Goal: Information Seeking & Learning: Learn about a topic

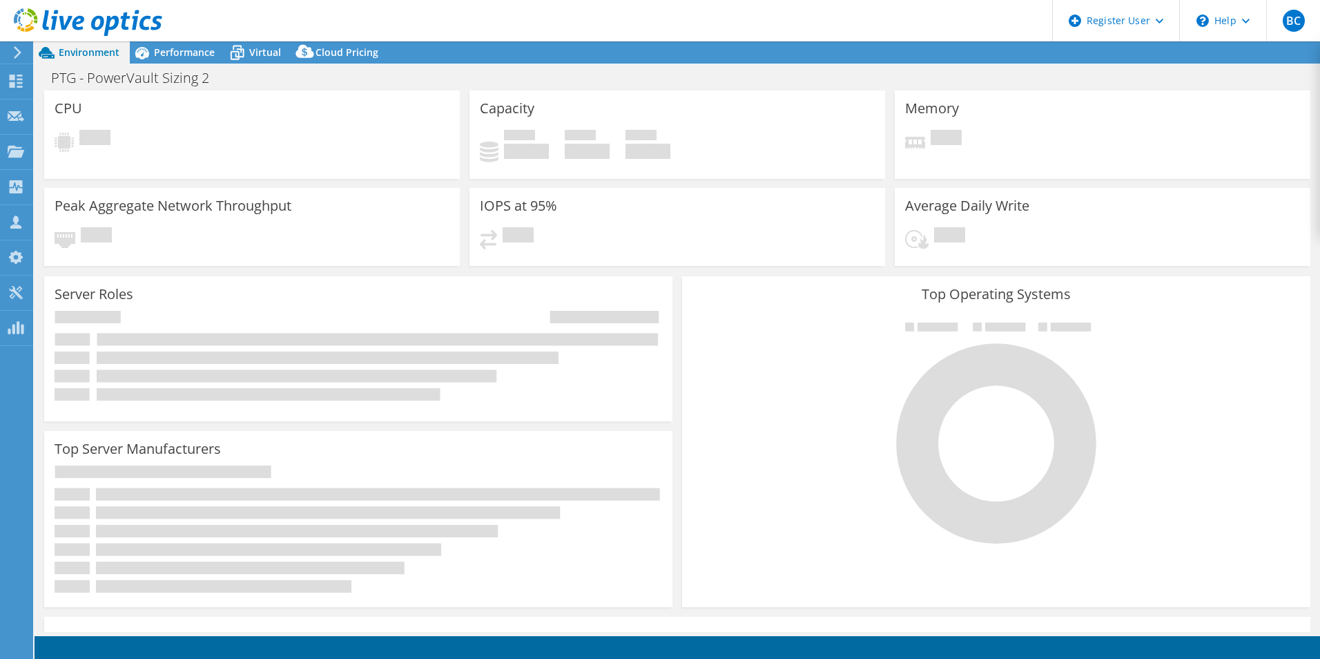
select select "USD"
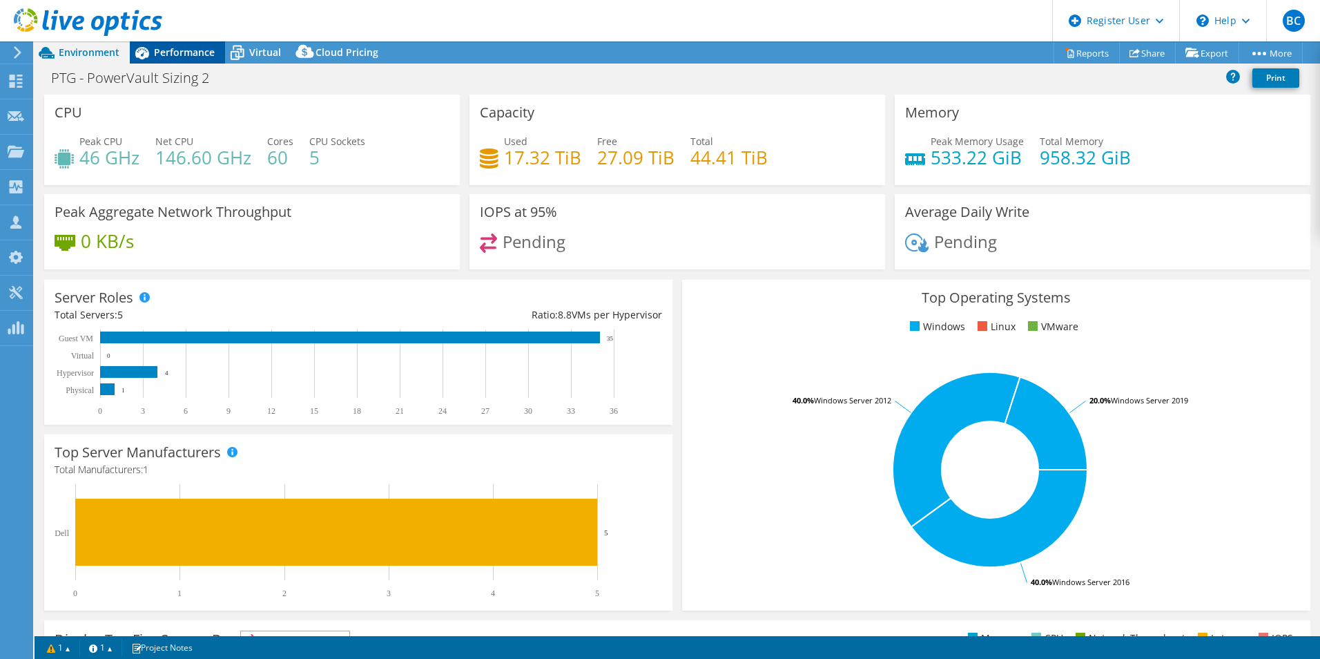
click at [171, 44] on div "Performance" at bounding box center [177, 52] width 95 height 22
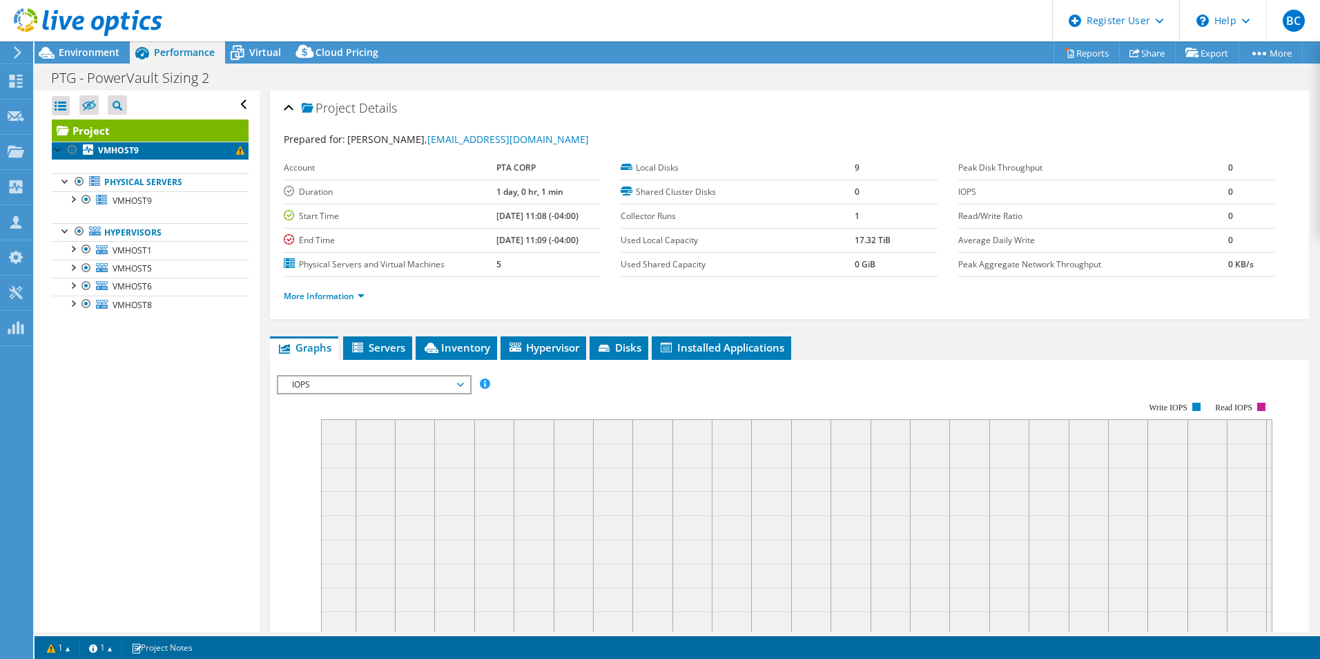
click at [144, 149] on link "VMHOST9" at bounding box center [150, 151] width 197 height 18
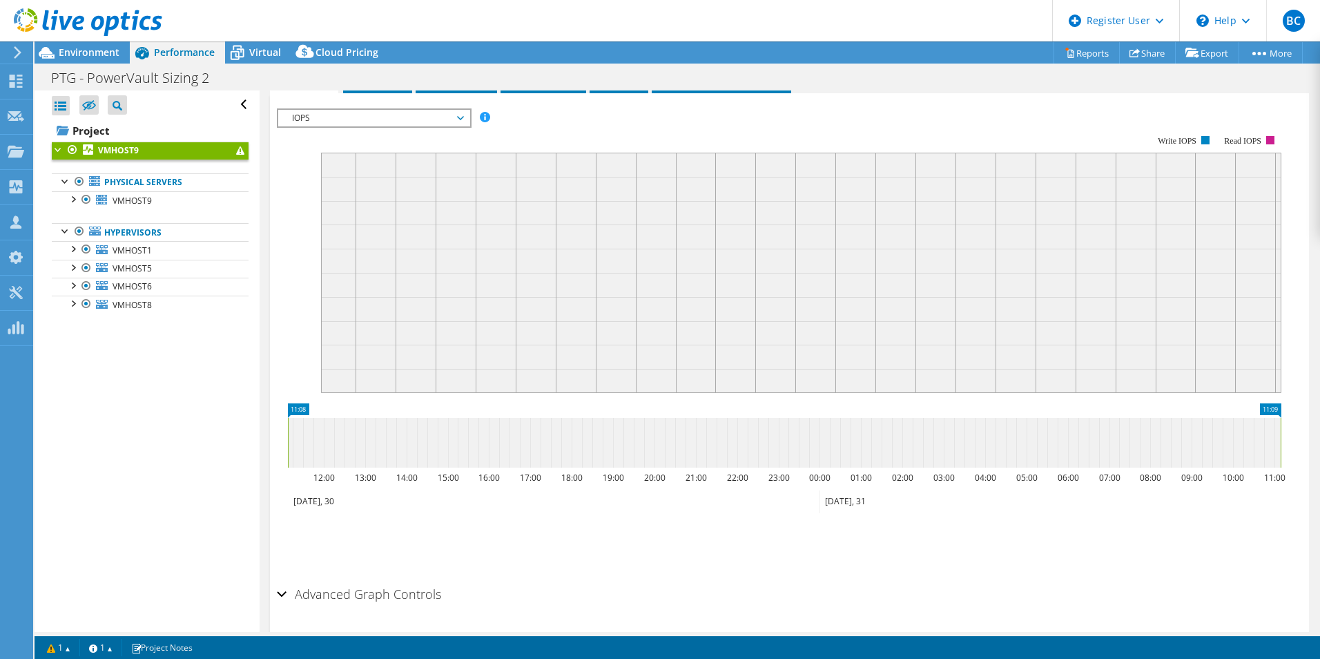
scroll to position [276, 0]
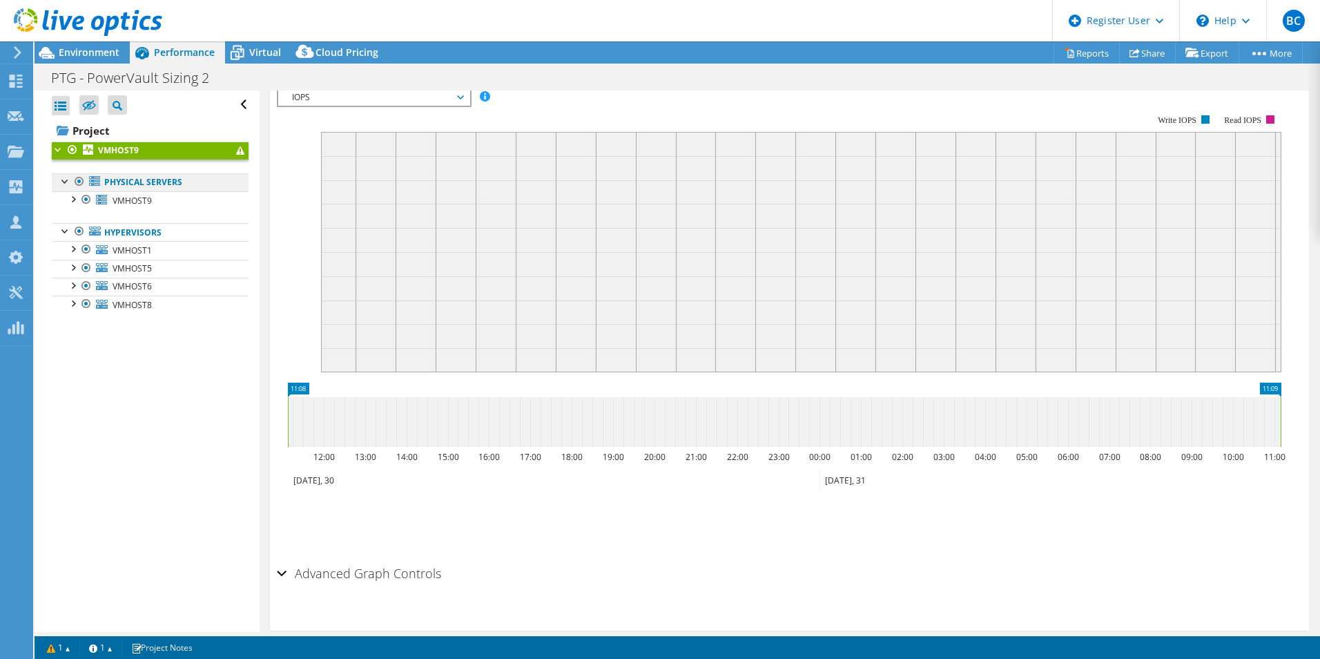
click at [144, 189] on link "Physical Servers" at bounding box center [150, 182] width 197 height 18
click at [111, 182] on link "Physical Servers" at bounding box center [150, 182] width 197 height 18
click at [119, 206] on span "VMHOST9" at bounding box center [132, 201] width 39 height 12
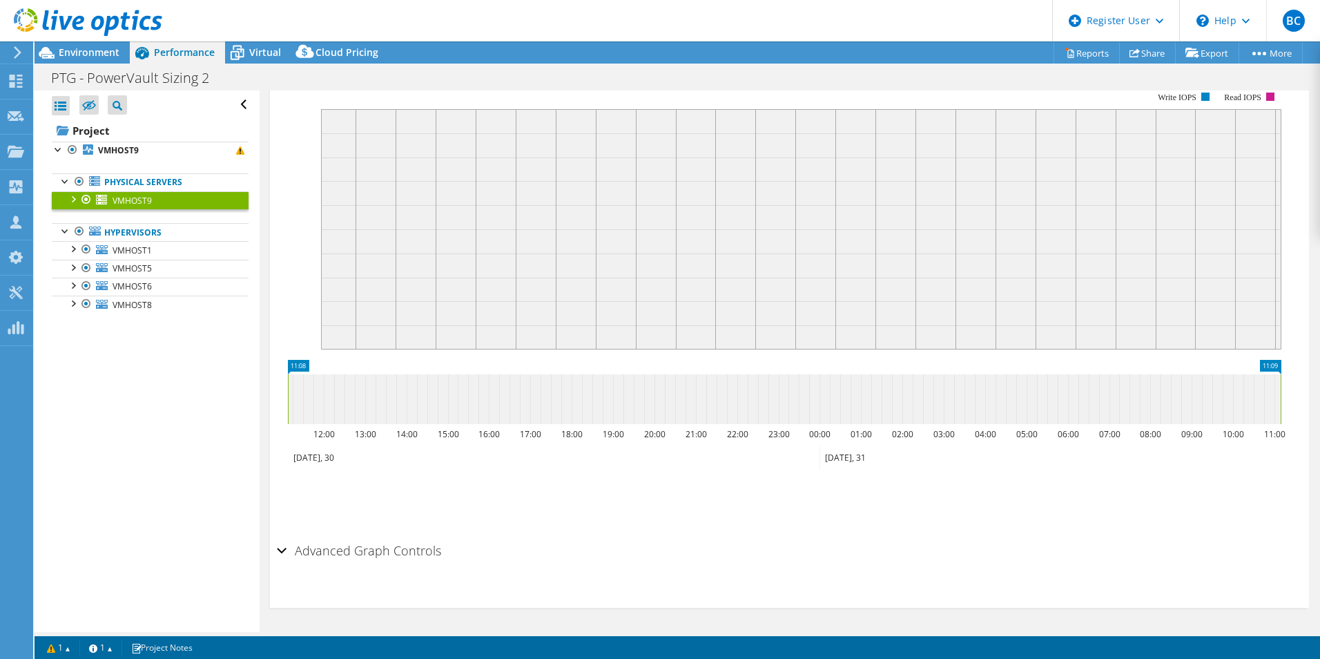
scroll to position [249, 0]
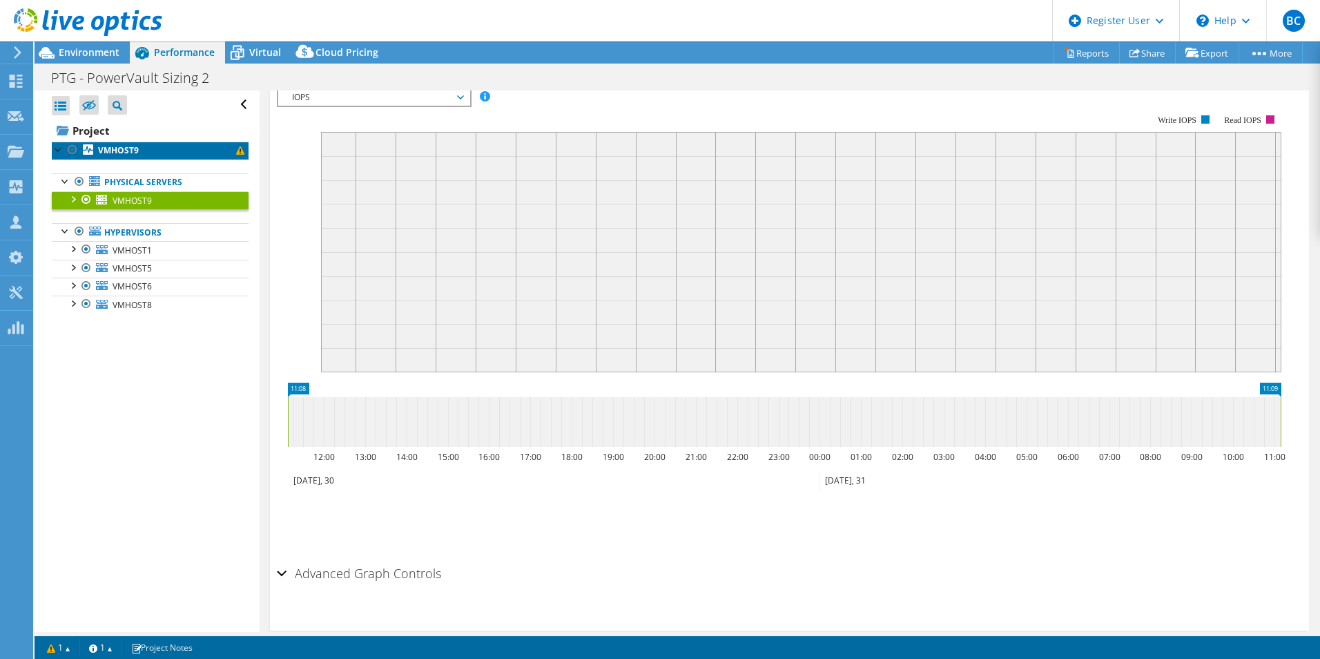
click at [162, 153] on link "VMHOST9" at bounding box center [150, 151] width 197 height 18
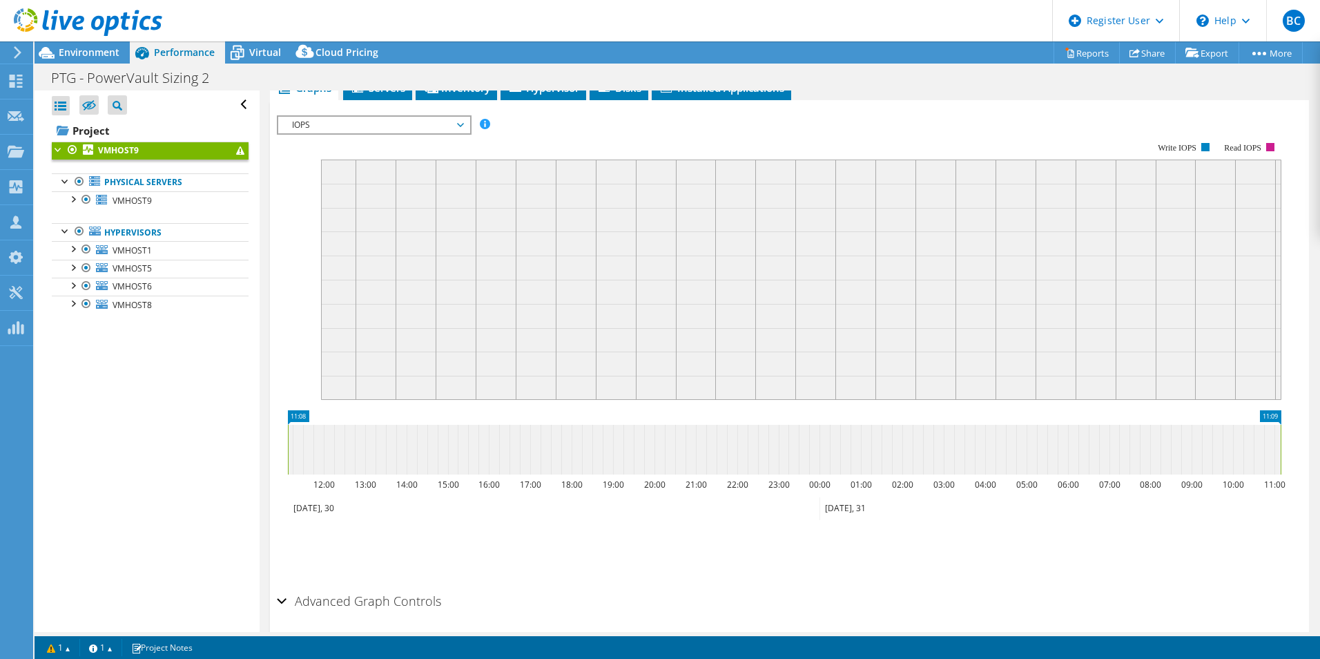
scroll to position [276, 0]
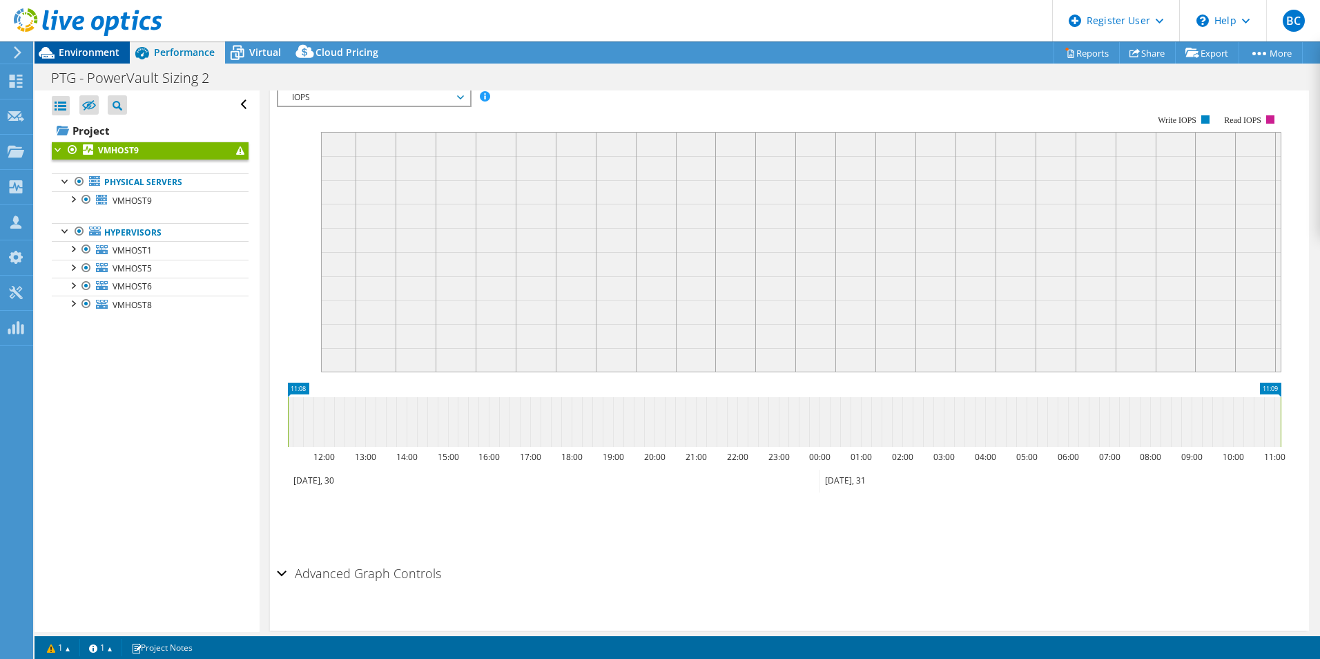
click at [95, 54] on span "Environment" at bounding box center [89, 52] width 61 height 13
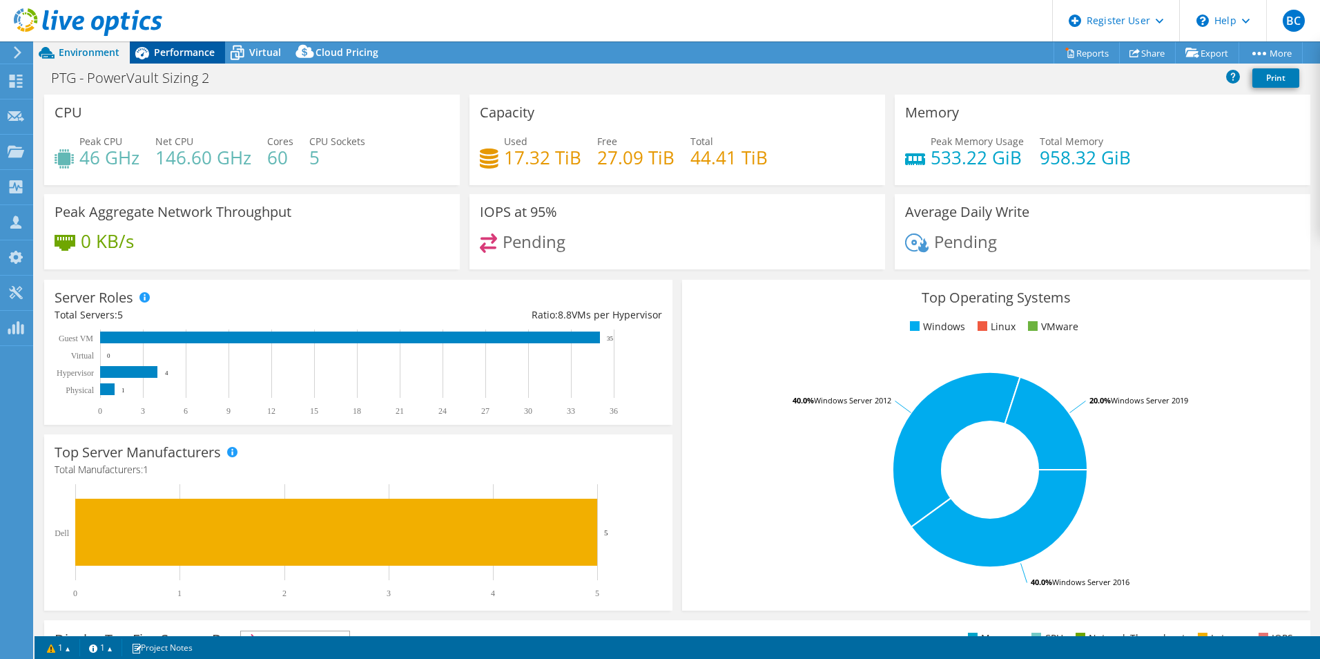
click at [190, 52] on span "Performance" at bounding box center [184, 52] width 61 height 13
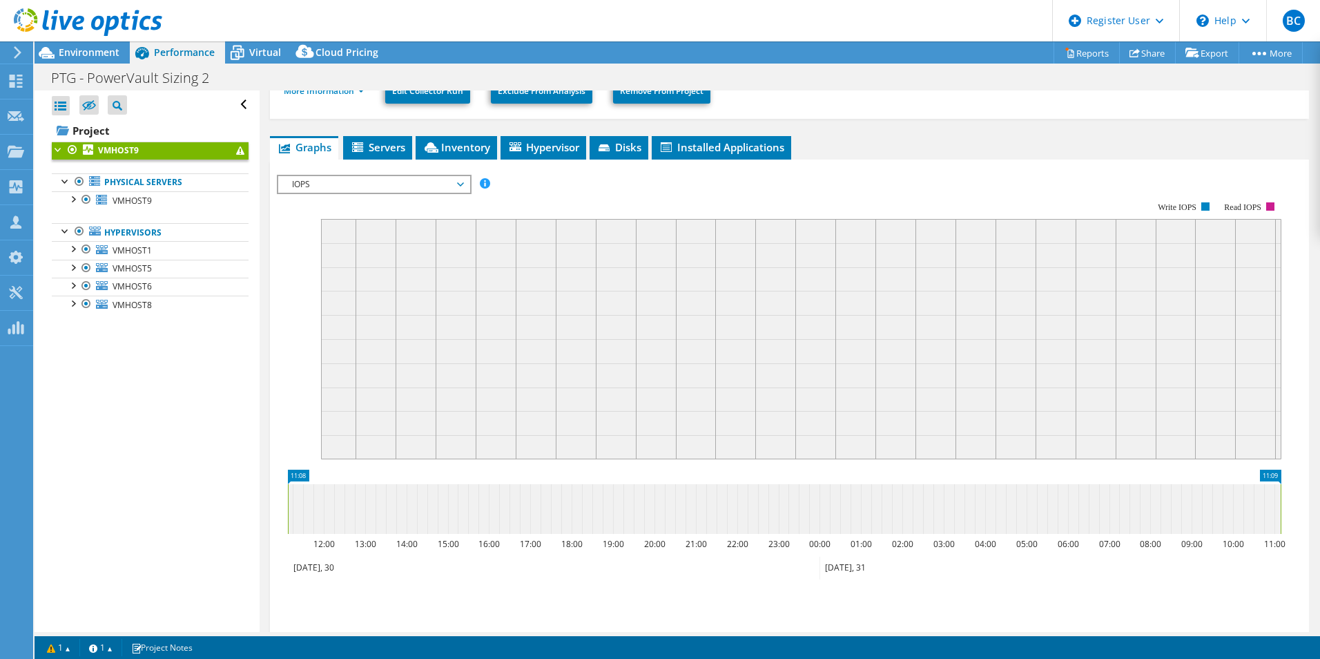
scroll to position [92, 0]
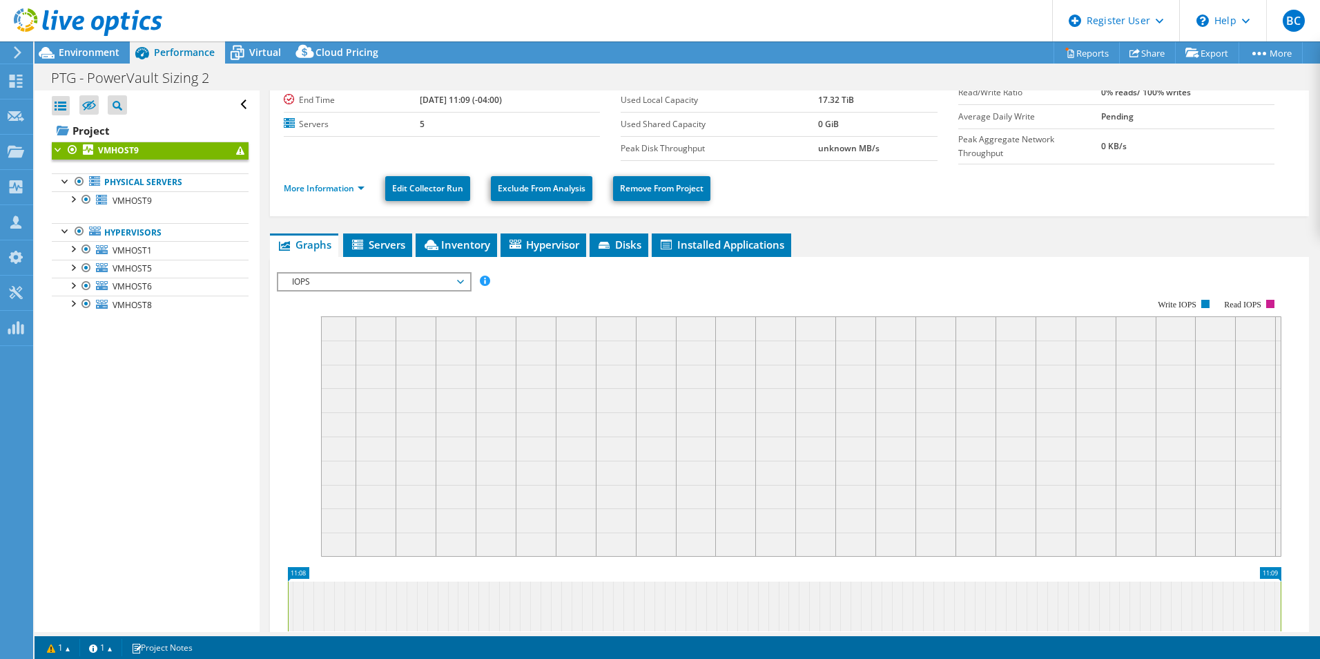
click at [340, 284] on span "IOPS" at bounding box center [373, 281] width 177 height 17
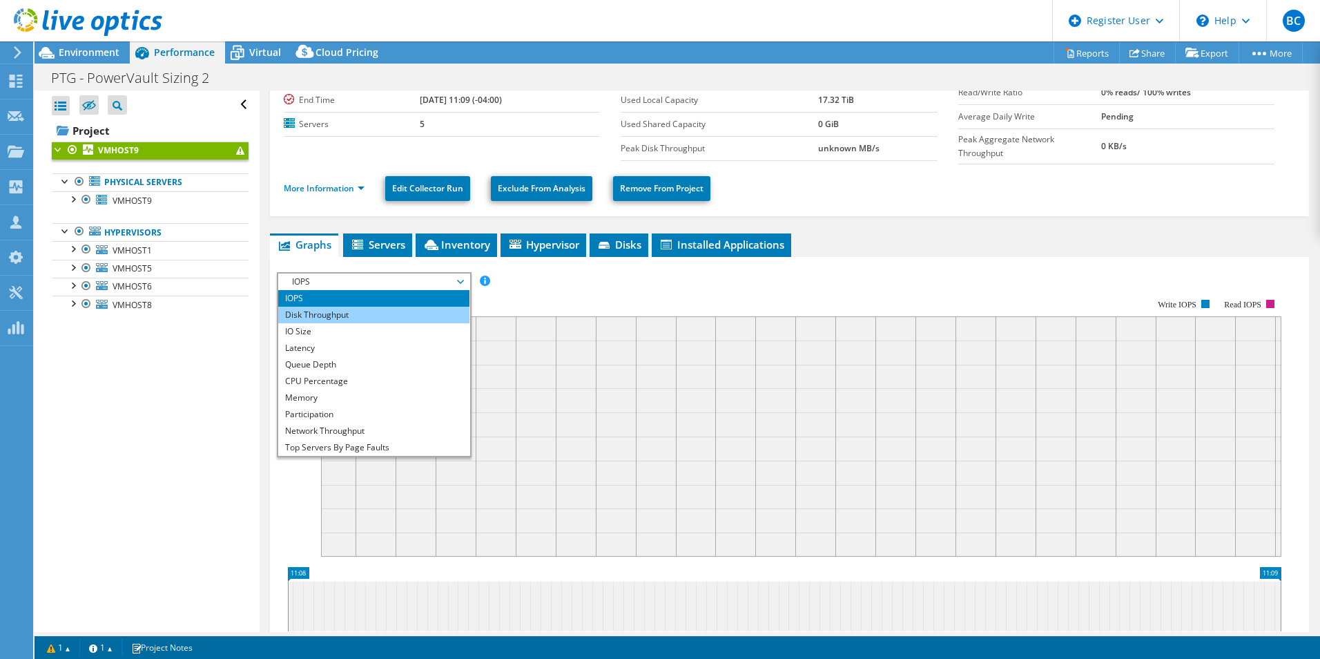
click at [352, 317] on li "Disk Throughput" at bounding box center [373, 315] width 191 height 17
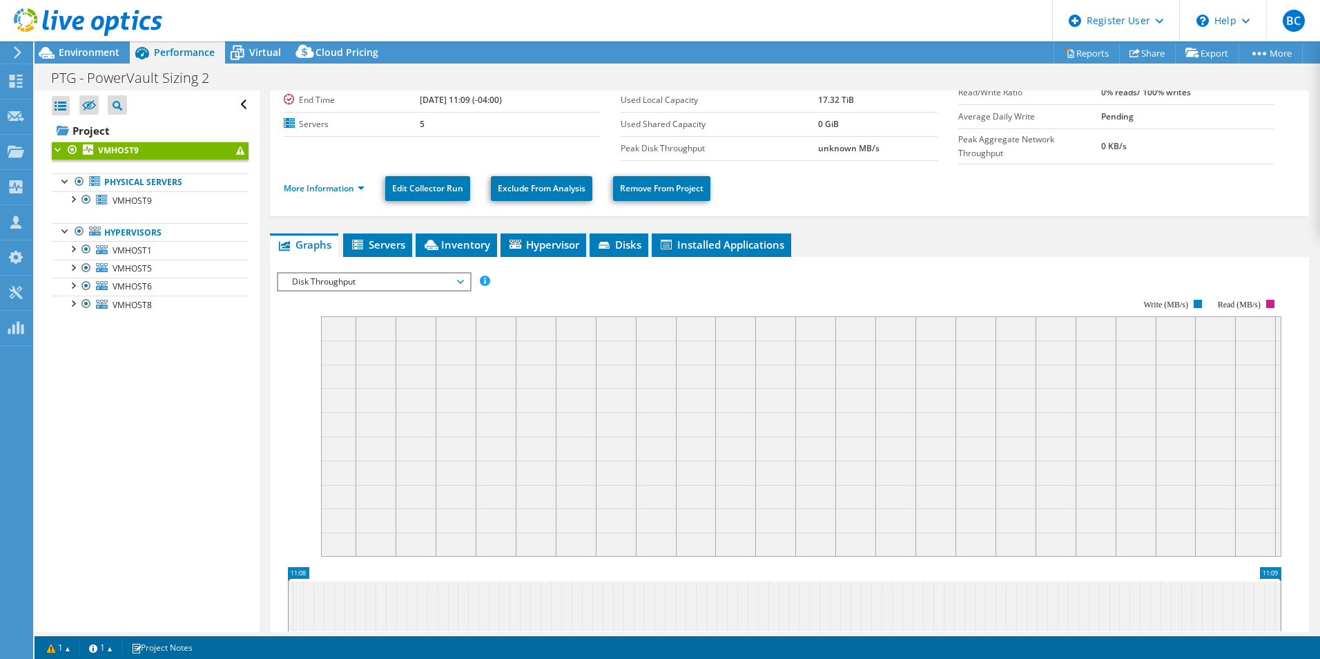
click at [359, 287] on span "Disk Throughput" at bounding box center [373, 281] width 177 height 17
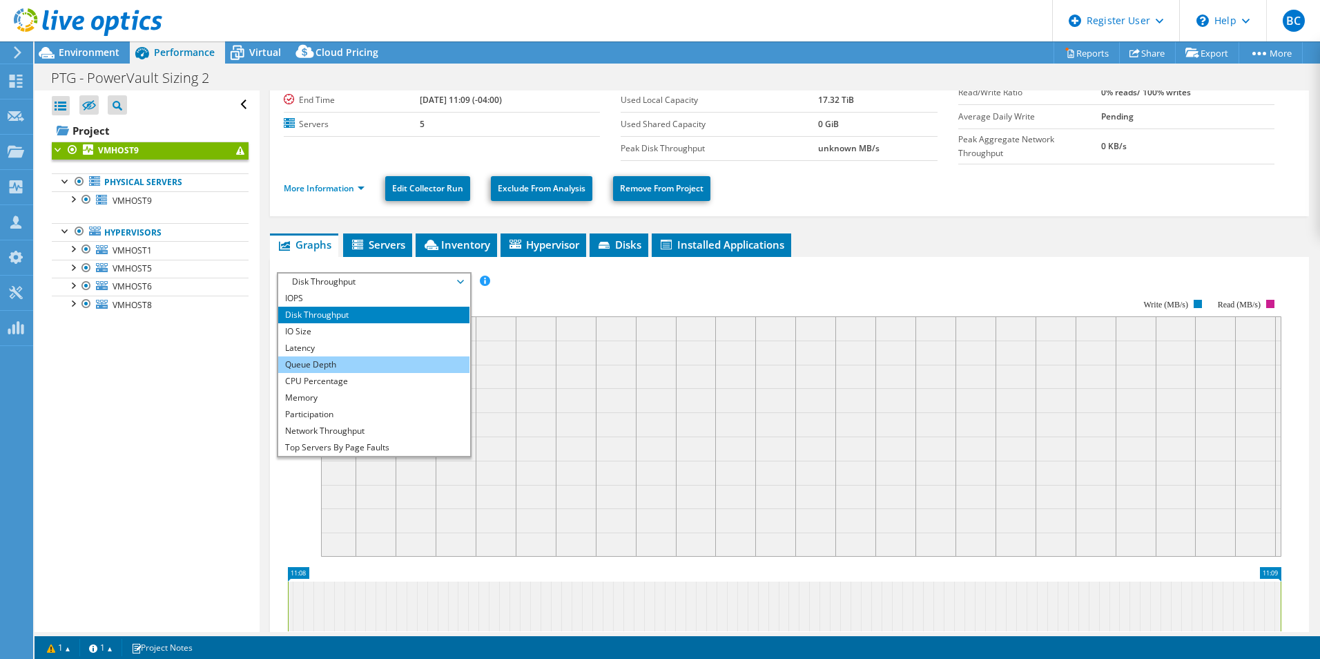
click at [338, 363] on li "Queue Depth" at bounding box center [373, 364] width 191 height 17
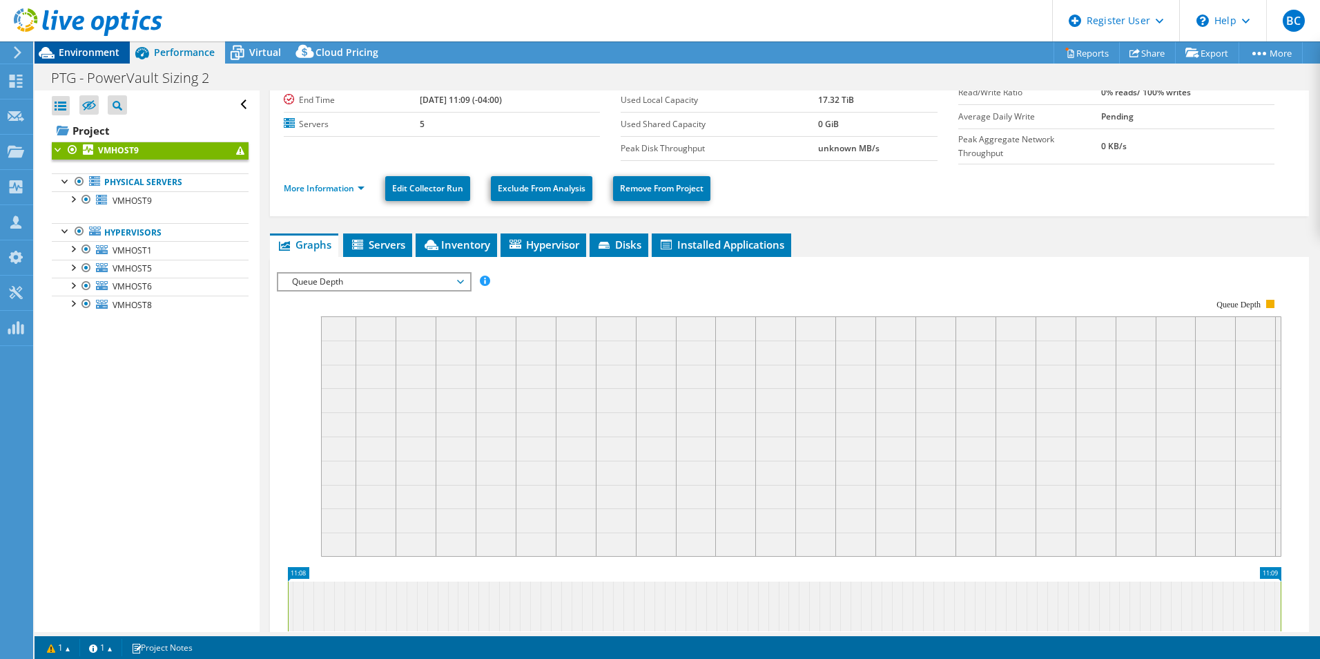
click at [79, 55] on span "Environment" at bounding box center [89, 52] width 61 height 13
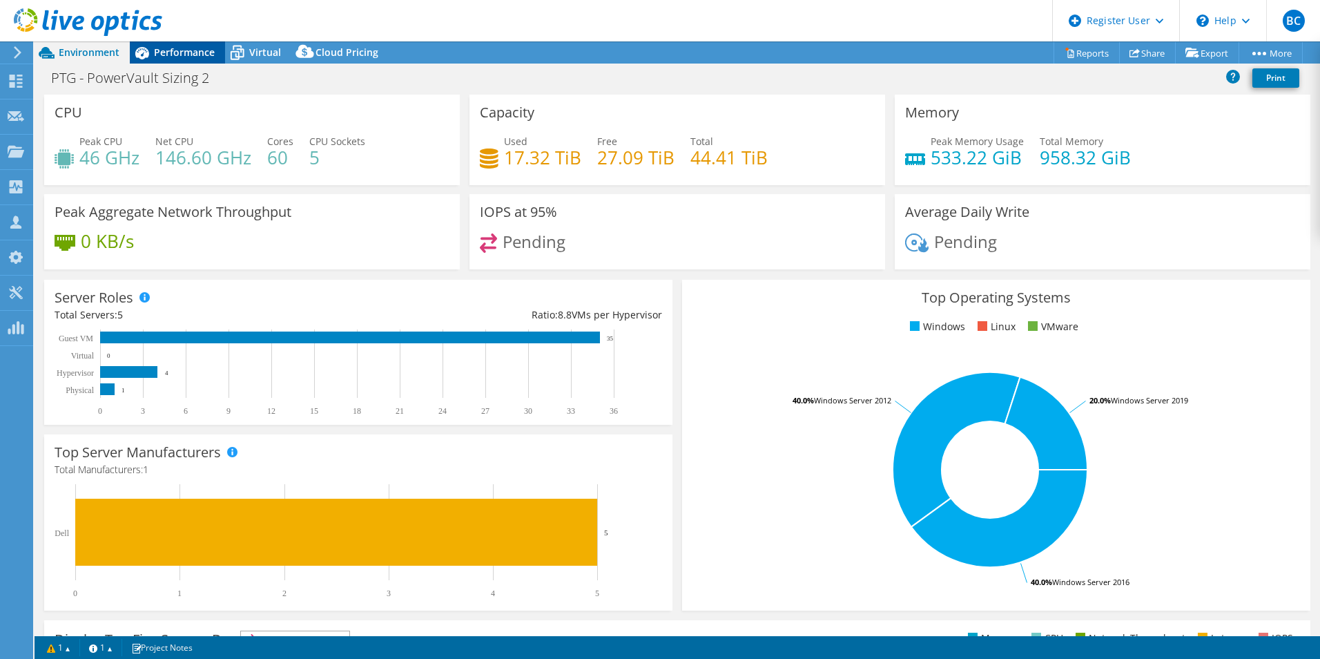
click at [162, 53] on span "Performance" at bounding box center [184, 52] width 61 height 13
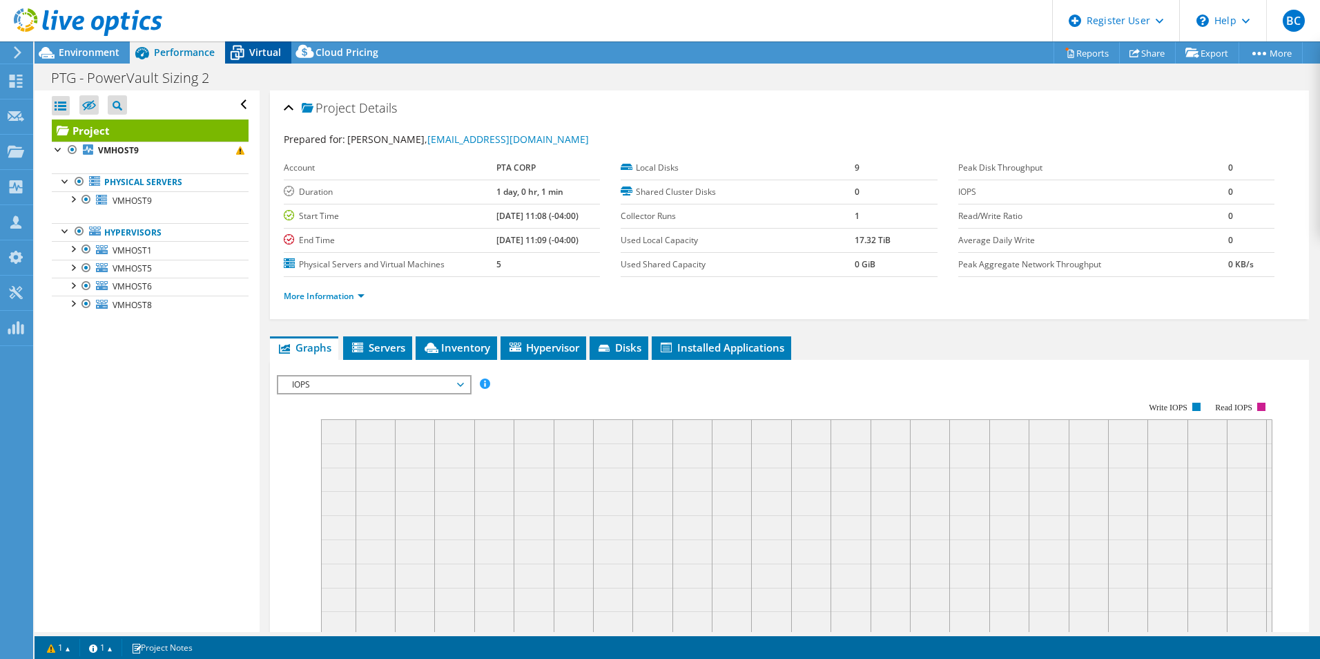
click at [266, 46] on span "Virtual" at bounding box center [265, 52] width 32 height 13
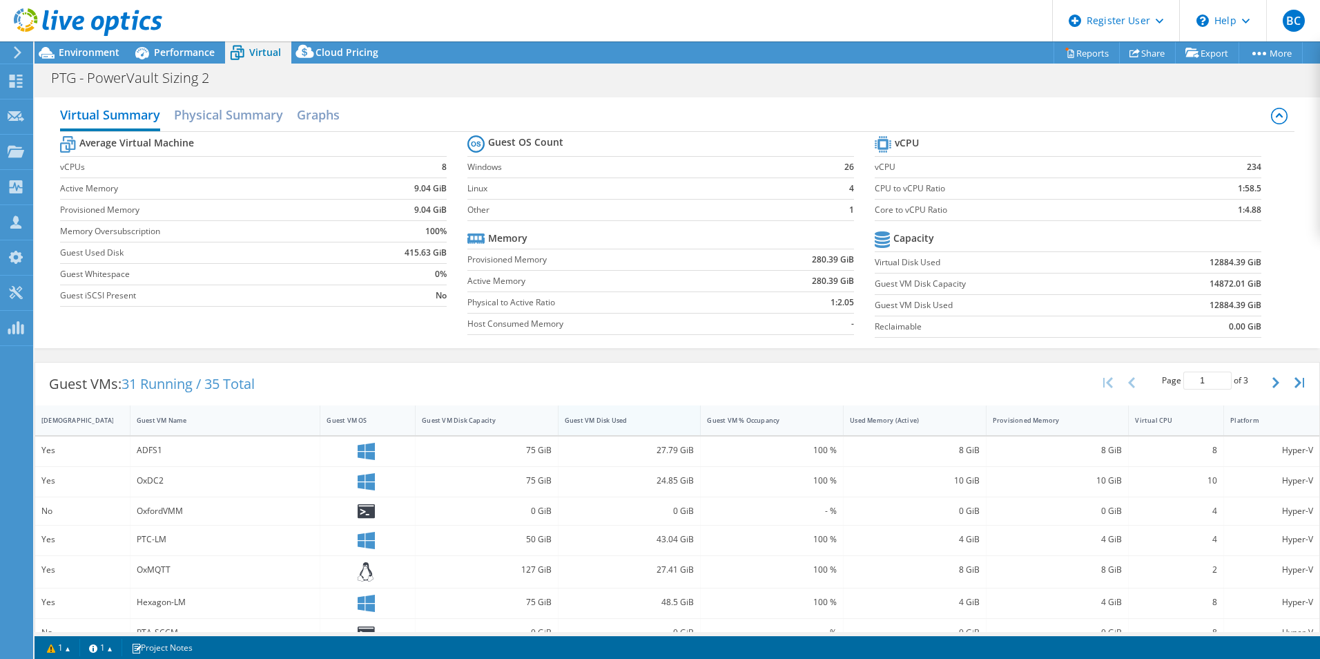
click at [648, 427] on div "Guest VM Disk Used" at bounding box center [622, 419] width 126 height 21
click at [168, 54] on span "Performance" at bounding box center [184, 52] width 61 height 13
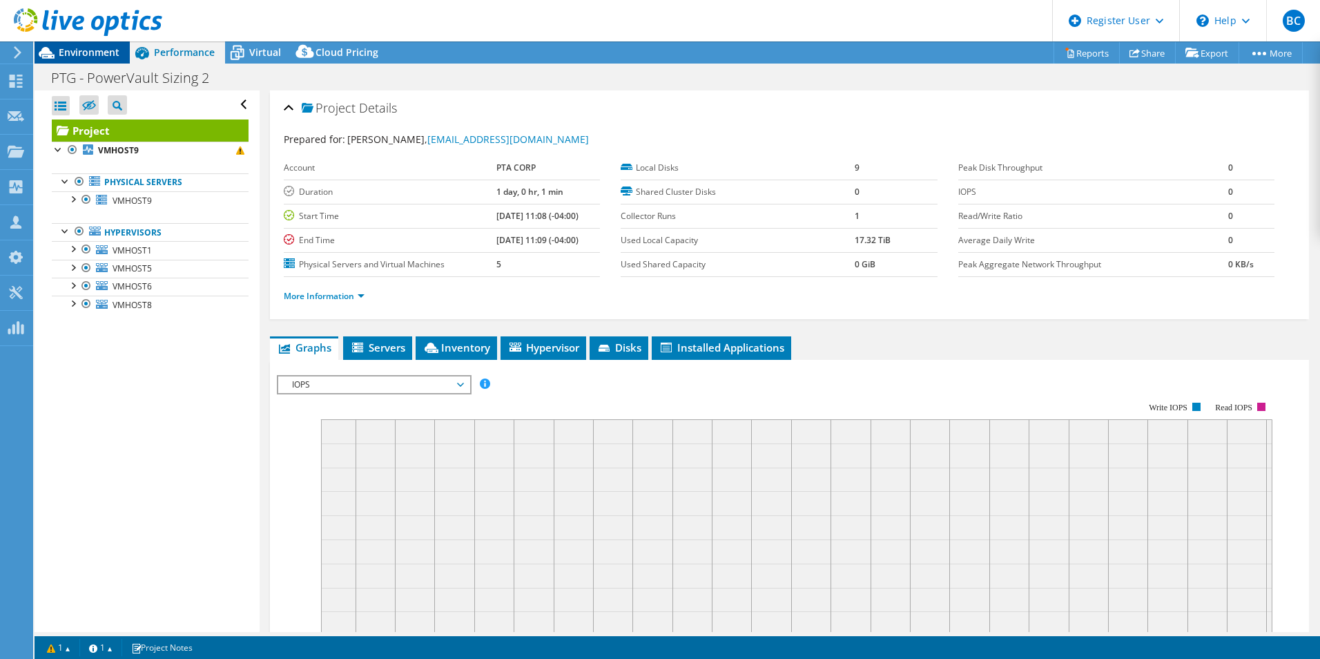
click at [84, 46] on span "Environment" at bounding box center [89, 52] width 61 height 13
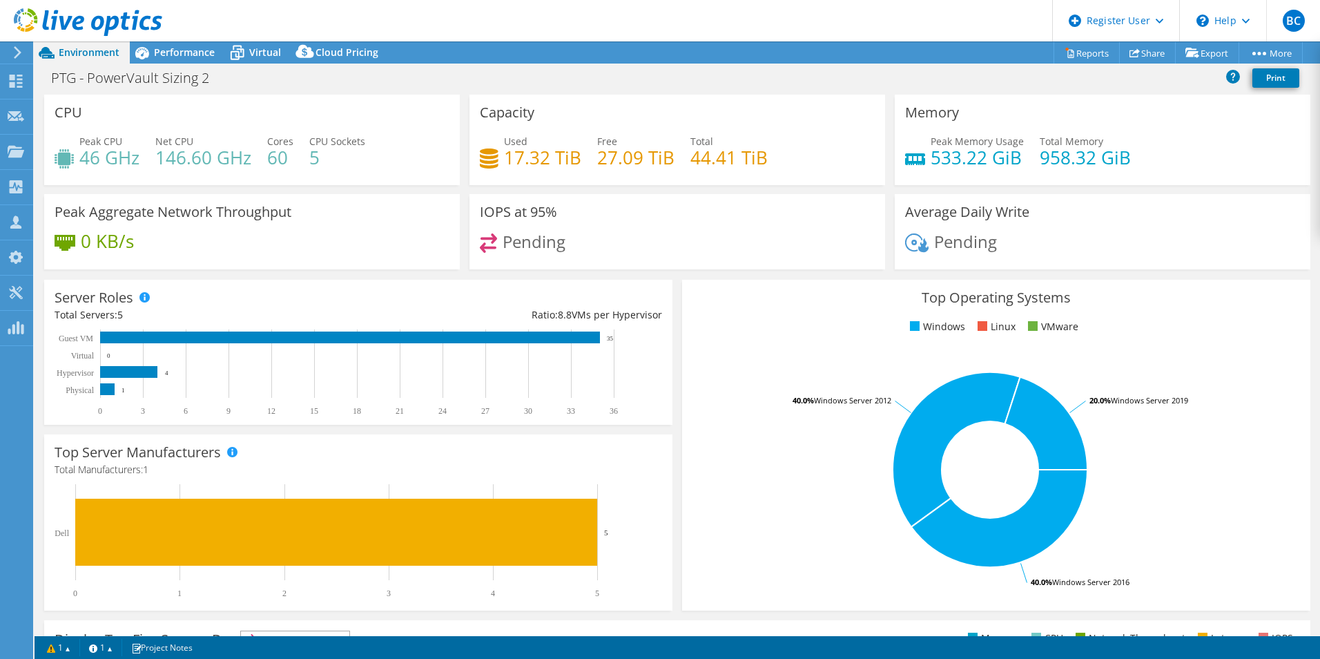
click at [621, 150] on h4 "27.09 TiB" at bounding box center [635, 157] width 77 height 15
